Goal: Navigation & Orientation: Find specific page/section

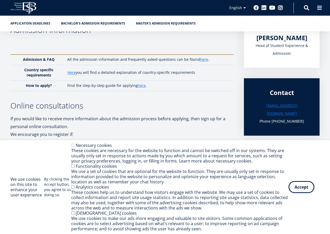
drag, startPoint x: 303, startPoint y: 185, endPoint x: 268, endPoint y: 162, distance: 42.0
click at [301, 182] on button "Accept" at bounding box center [301, 187] width 26 height 12
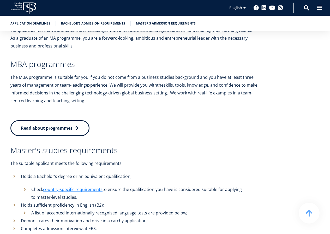
scroll to position [1146, 0]
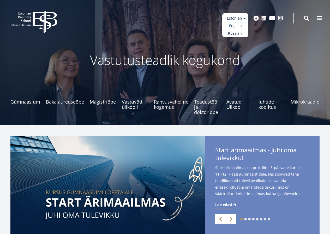
click at [241, 15] on ul "Estonian English Russian" at bounding box center [235, 25] width 26 height 24
click at [234, 26] on link "English" at bounding box center [235, 26] width 26 height 8
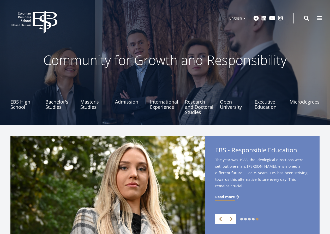
click at [167, 225] on img at bounding box center [107, 184] width 194 height 99
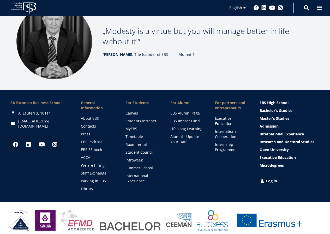
scroll to position [691, 0]
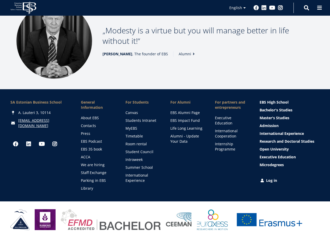
drag, startPoint x: 25, startPoint y: 97, endPoint x: 63, endPoint y: 96, distance: 37.8
click at [63, 100] on div "SA Estonian Business School" at bounding box center [40, 102] width 60 height 5
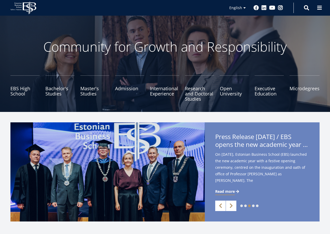
scroll to position [26, 0]
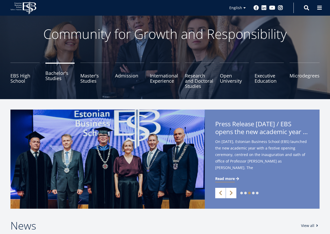
click at [47, 79] on link "Bachelor's Studies" at bounding box center [59, 76] width 29 height 26
